Goal: Information Seeking & Learning: Learn about a topic

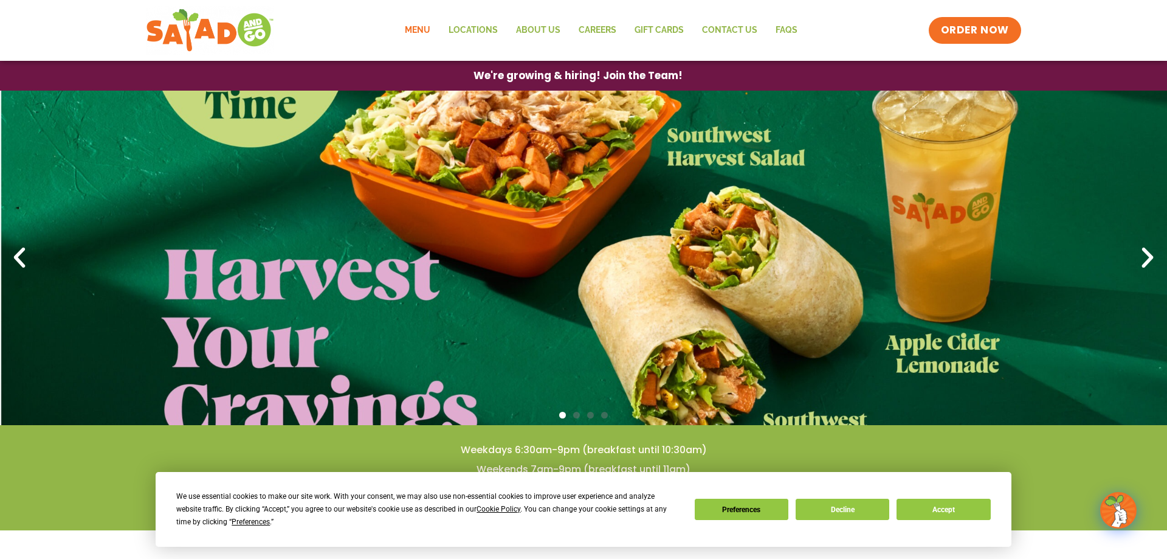
click at [427, 24] on link "Menu" at bounding box center [418, 30] width 44 height 28
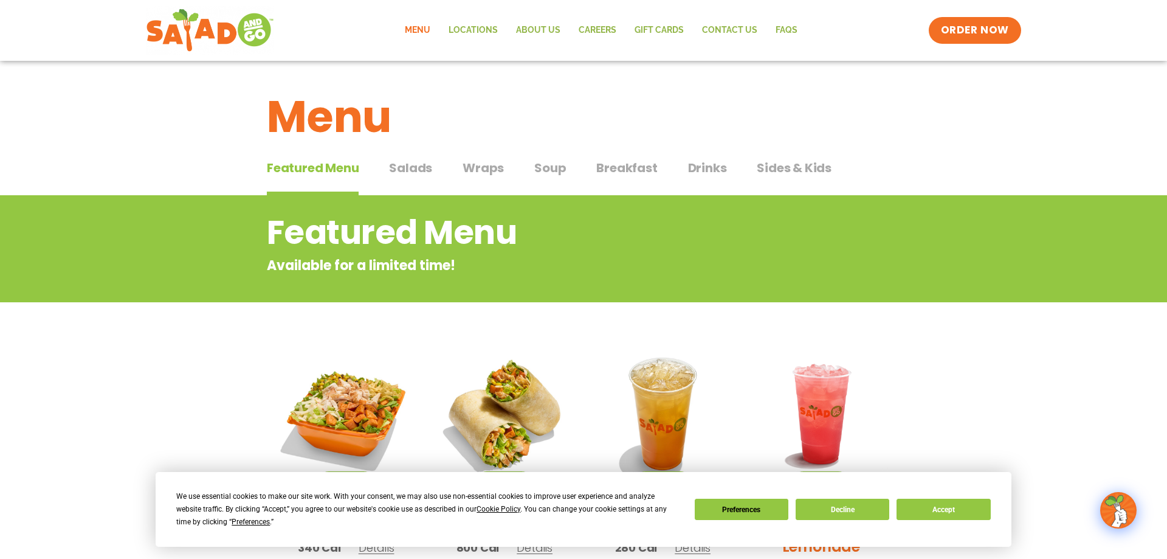
click at [624, 170] on span "Breakfast" at bounding box center [626, 168] width 61 height 18
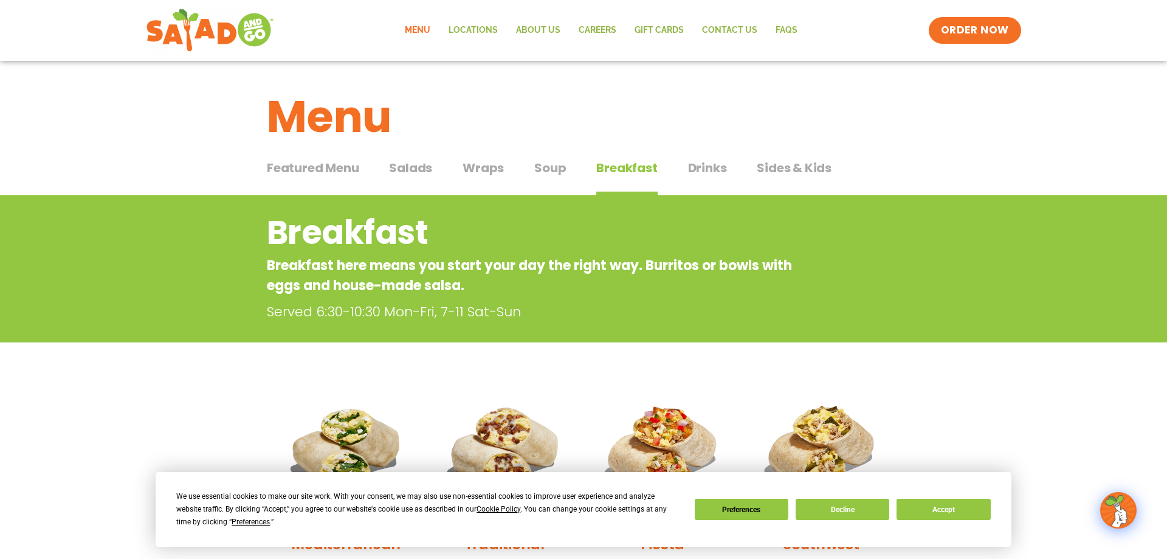
click at [417, 166] on span "Salads" at bounding box center [410, 168] width 43 height 18
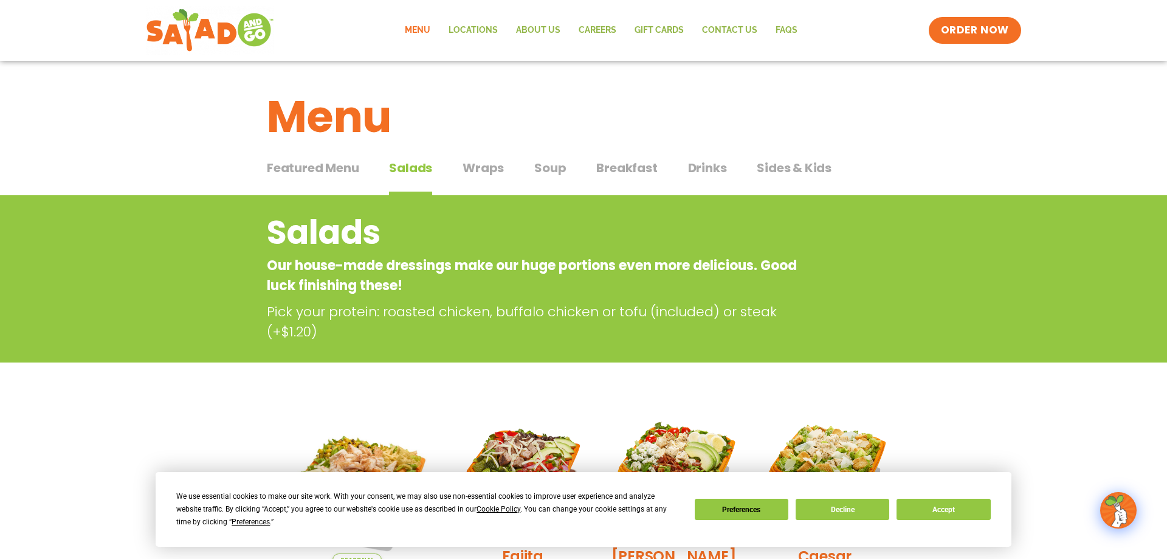
click at [309, 165] on span "Featured Menu" at bounding box center [313, 168] width 92 height 18
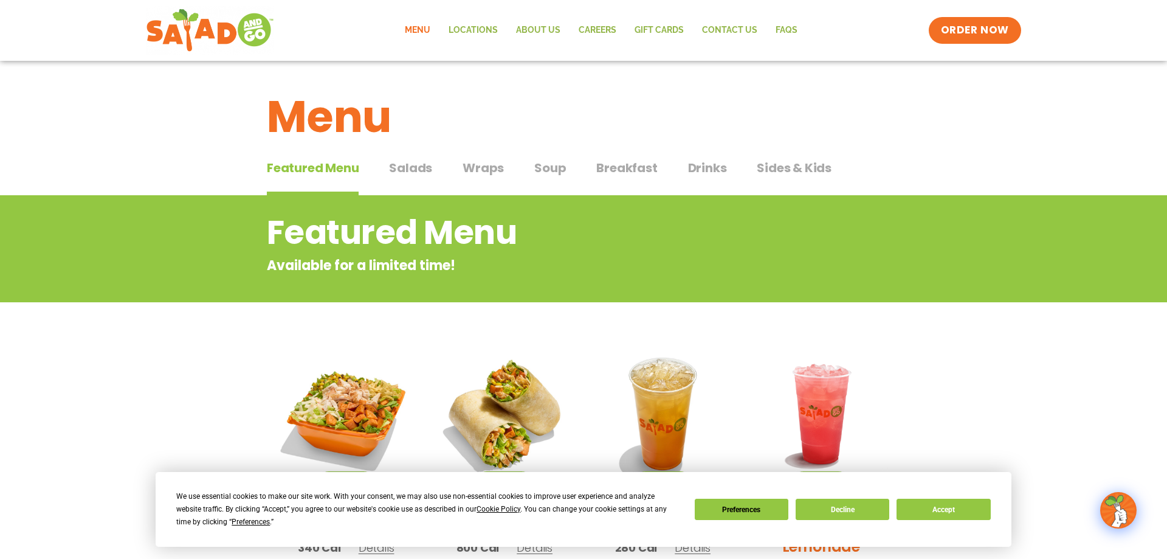
click at [419, 161] on span "Salads" at bounding box center [410, 168] width 43 height 18
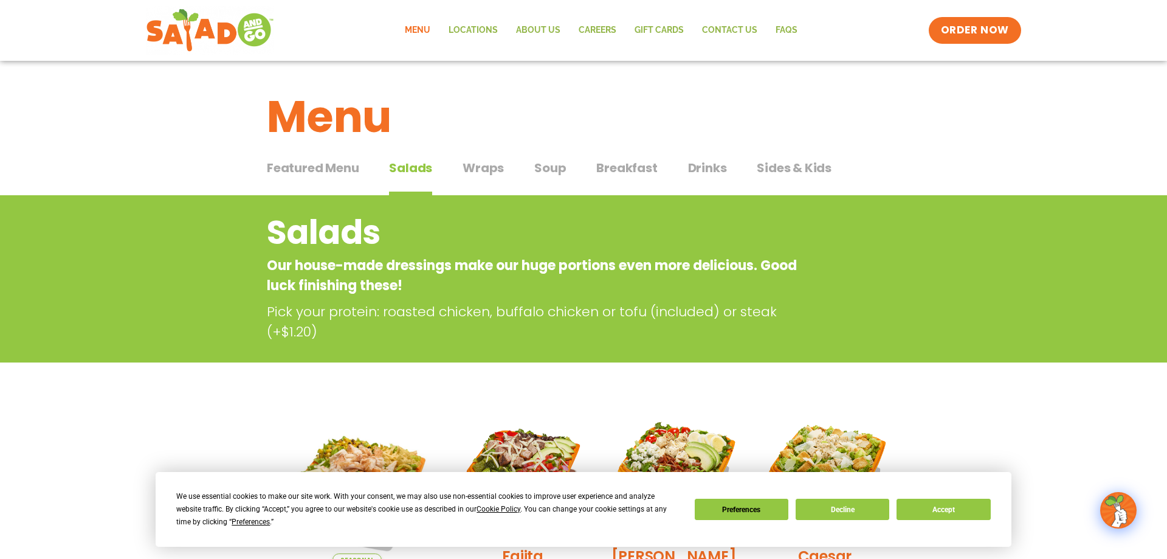
click at [488, 169] on span "Wraps" at bounding box center [483, 168] width 41 height 18
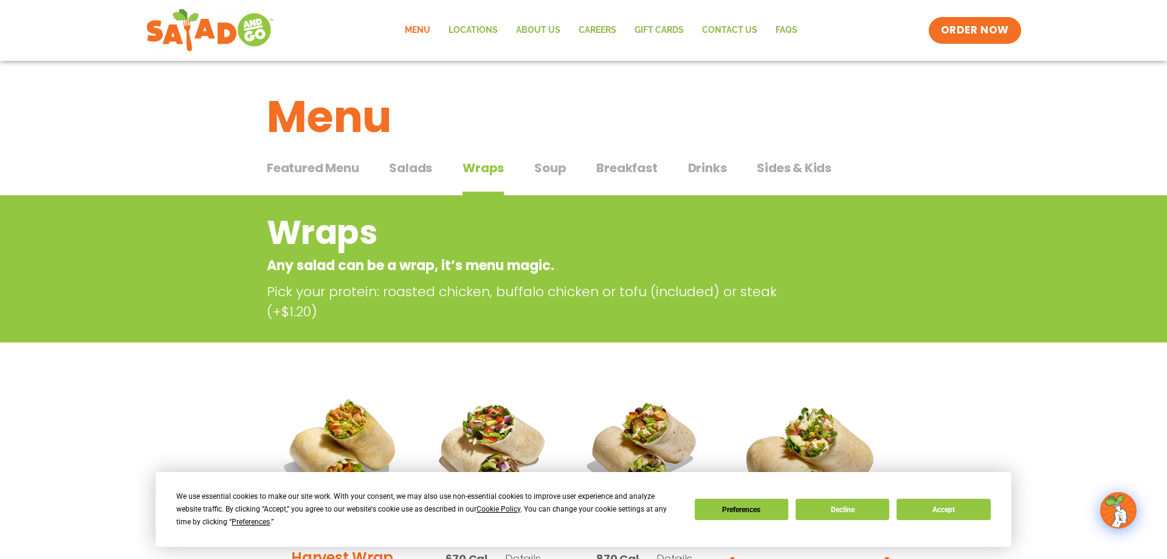
click at [549, 170] on span "Soup" at bounding box center [550, 168] width 32 height 18
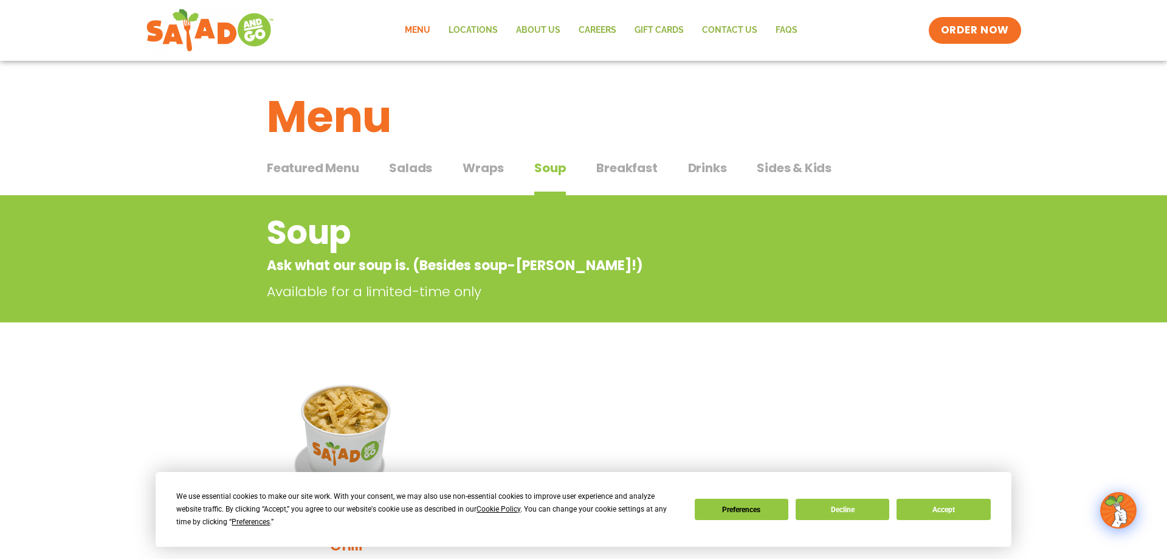
click at [803, 160] on span "Sides & Kids" at bounding box center [794, 168] width 75 height 18
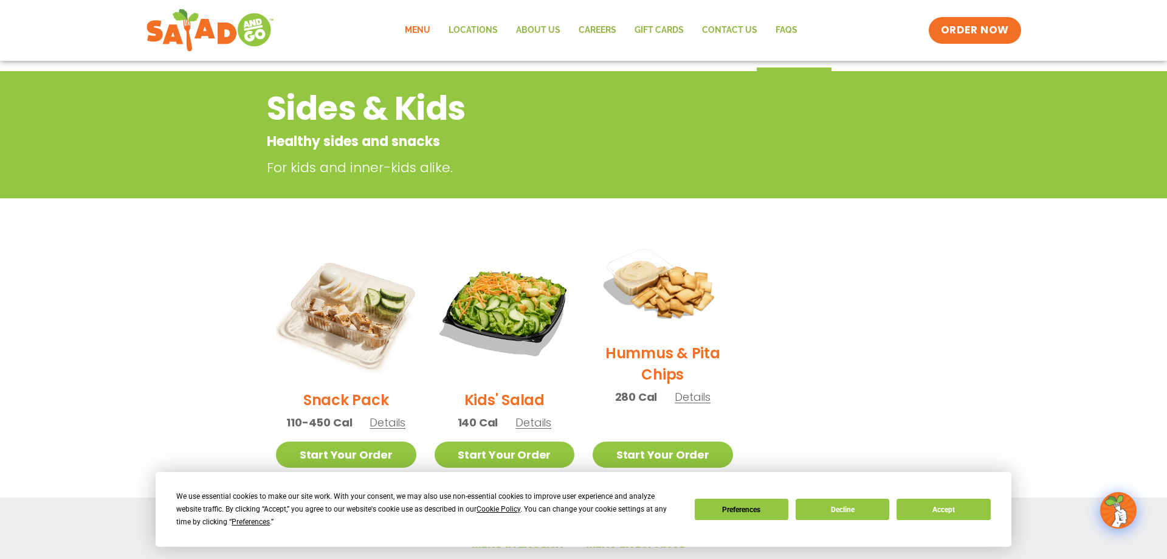
scroll to position [186, 0]
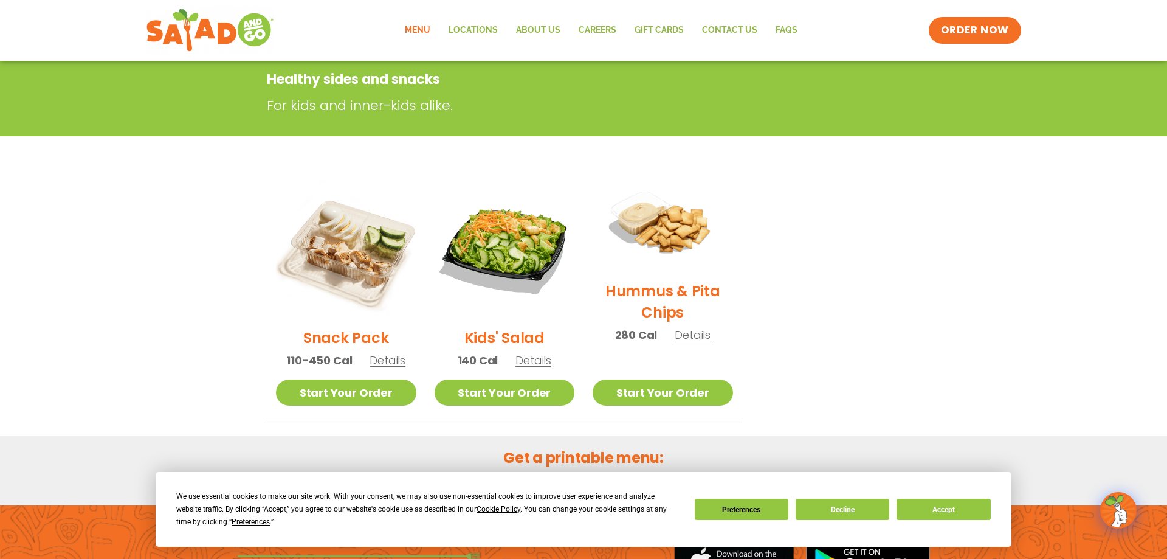
click at [379, 356] on span "Details" at bounding box center [388, 360] width 36 height 15
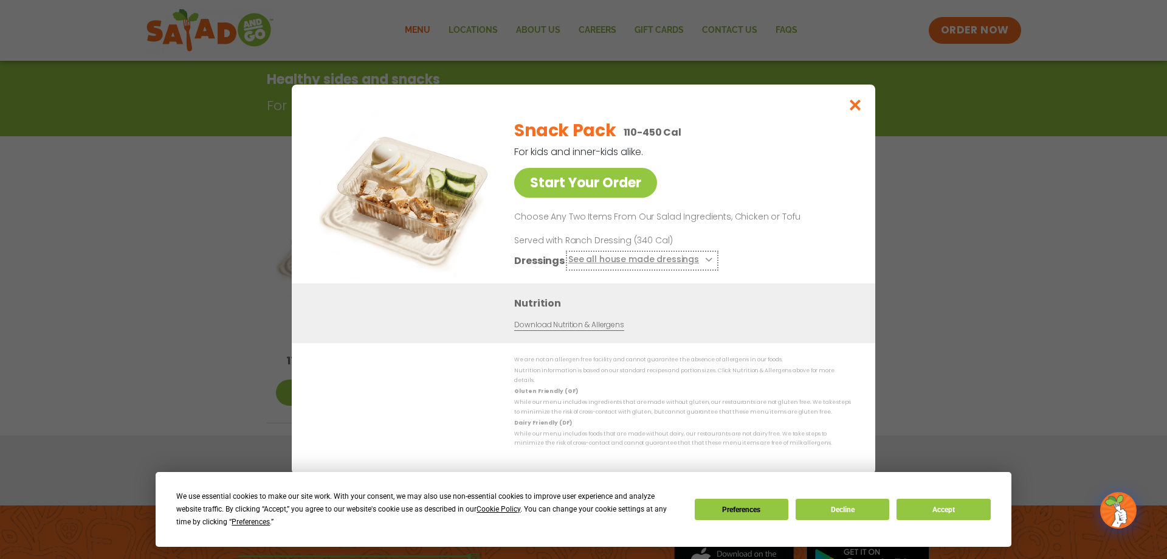
click at [705, 262] on icon at bounding box center [707, 259] width 5 height 5
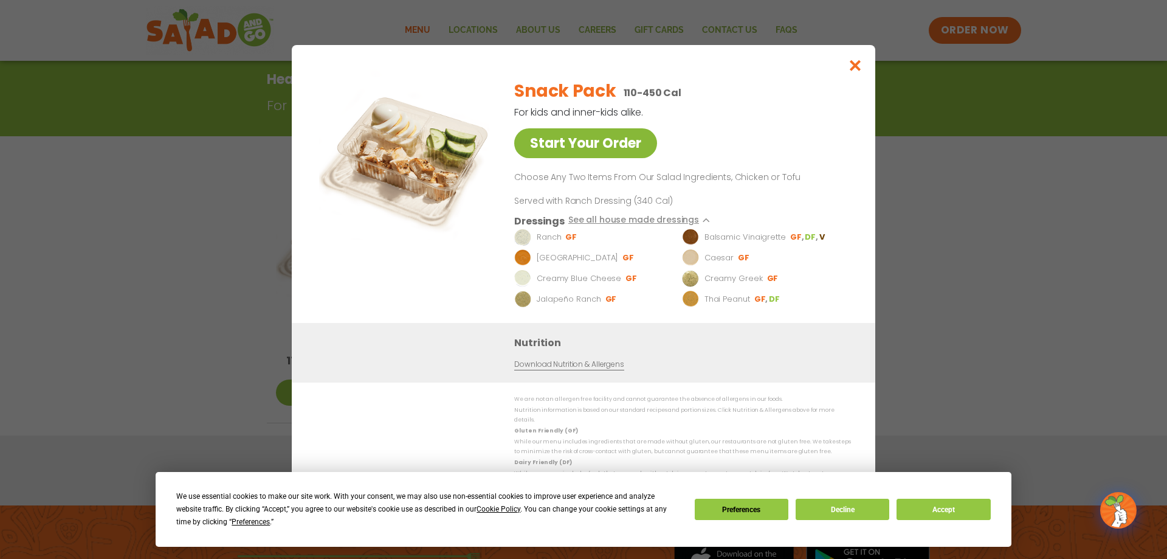
click at [583, 145] on link "Start Your Order" at bounding box center [585, 143] width 143 height 30
